Goal: Task Accomplishment & Management: Use online tool/utility

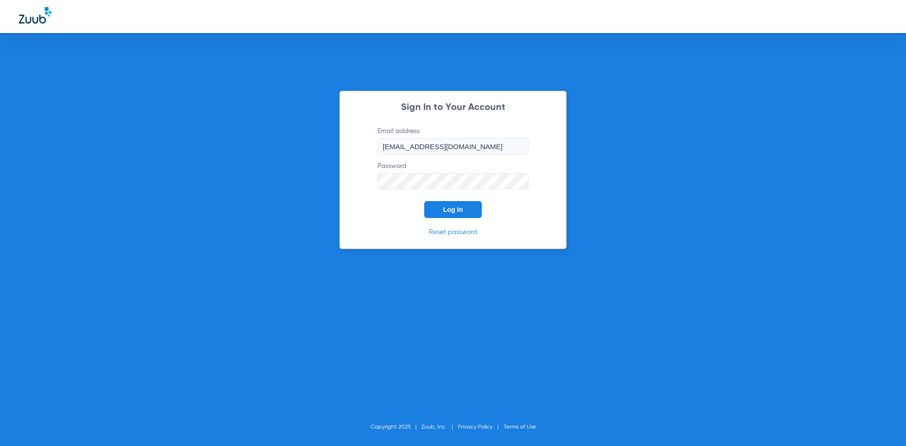
click at [460, 210] on span "Log In" at bounding box center [453, 210] width 20 height 8
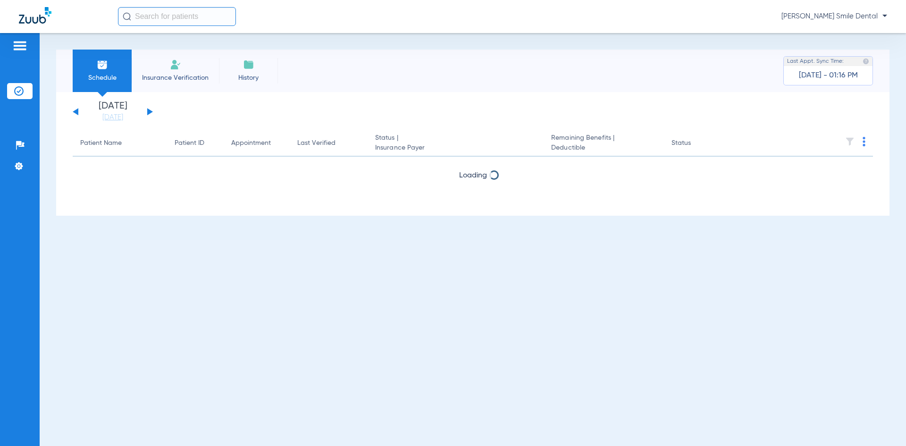
click at [209, 14] on input "text" at bounding box center [177, 16] width 118 height 19
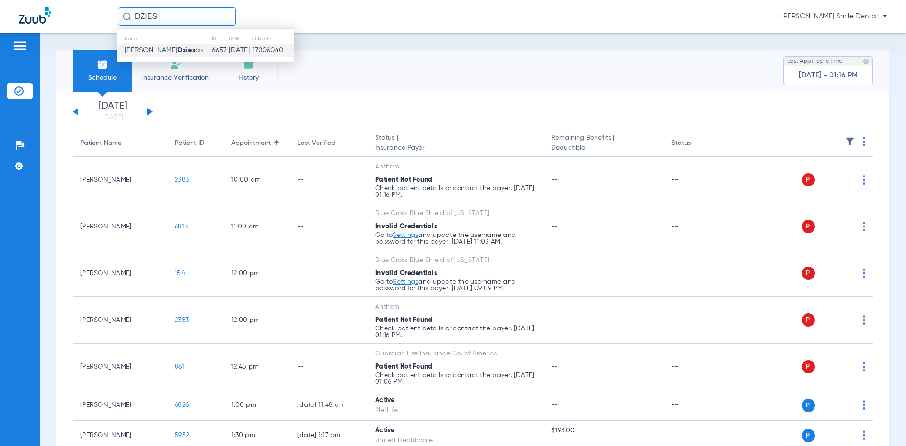
type input "DZIES"
click at [177, 49] on strong "Dzies" at bounding box center [186, 50] width 18 height 7
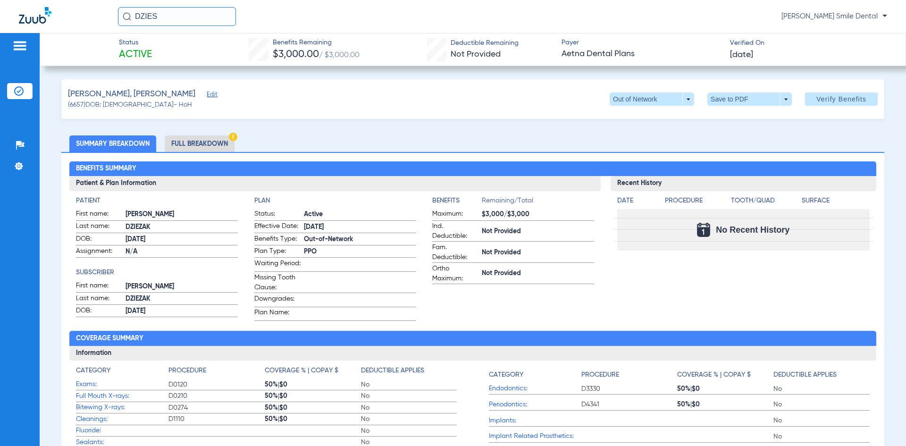
click at [401, 100] on div "[PERSON_NAME], [PERSON_NAME] Edit (6657) DOB: [DEMOGRAPHIC_DATA] - HoH Out of N…" at bounding box center [472, 99] width 823 height 40
click at [651, 97] on span at bounding box center [652, 99] width 23 height 23
click at [634, 131] on button "PPO" at bounding box center [632, 136] width 59 height 19
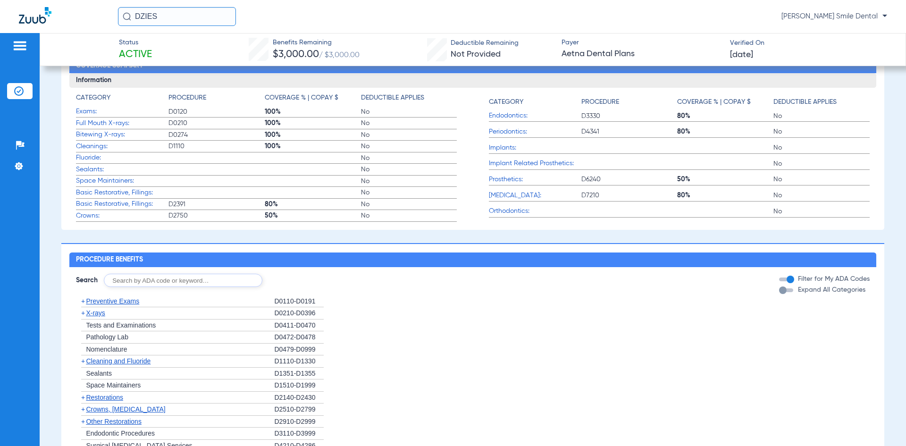
scroll to position [283, 0]
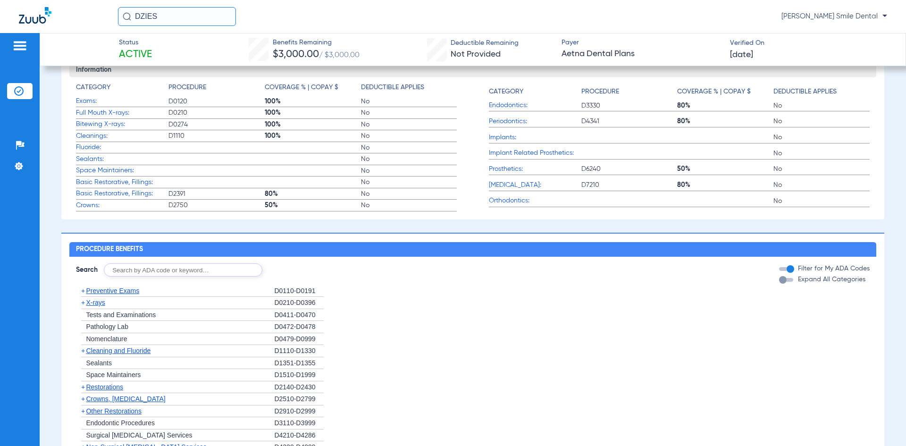
click at [381, 141] on span "No" at bounding box center [409, 135] width 96 height 9
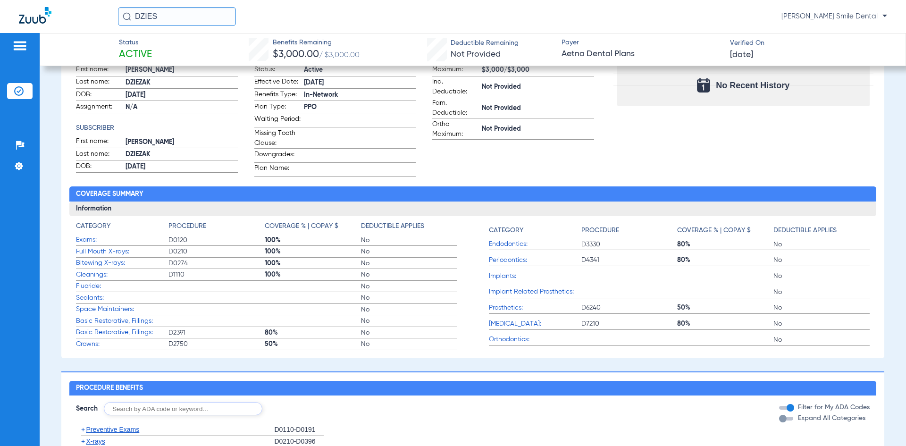
scroll to position [142, 0]
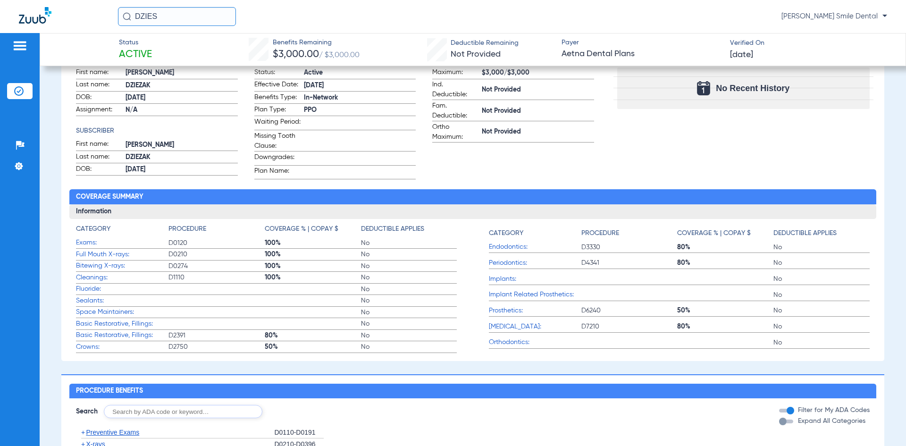
click at [381, 144] on span at bounding box center [360, 139] width 112 height 10
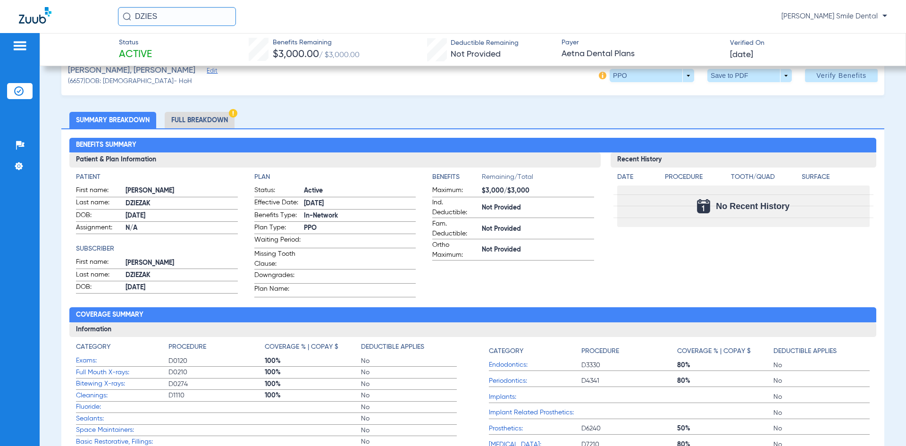
scroll to position [0, 0]
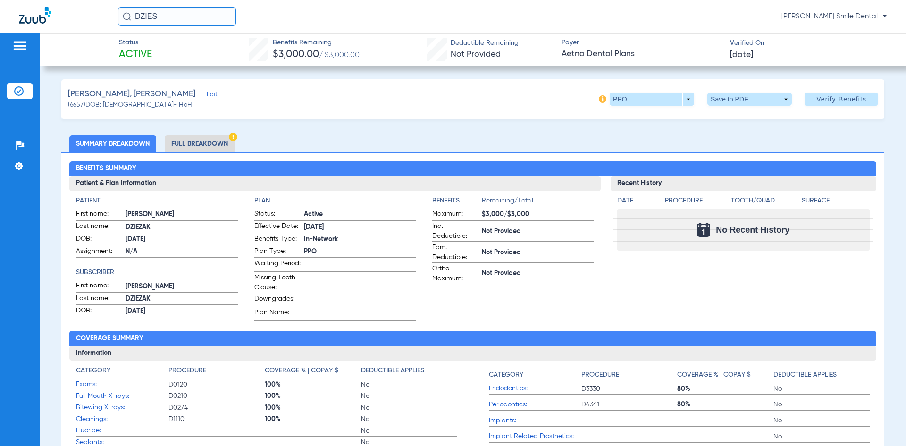
click at [347, 92] on div "DZIESAK, [PERSON_NAME] Edit (6657) DOB: [DEMOGRAPHIC_DATA] - HoH PPO arrow_drop…" at bounding box center [472, 99] width 823 height 40
